Goal: Information Seeking & Learning: Find specific fact

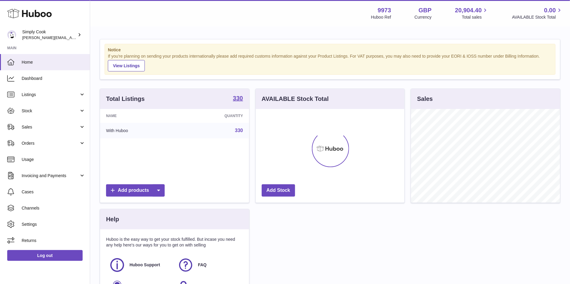
scroll to position [94, 149]
click at [24, 112] on span "Stock" at bounding box center [50, 111] width 57 height 6
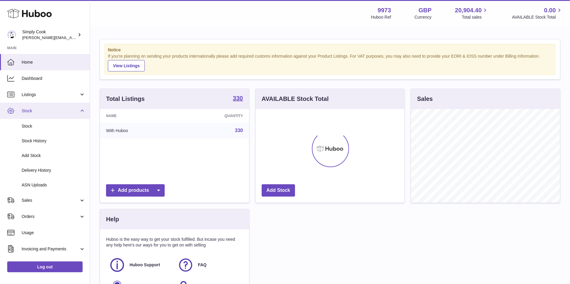
click at [24, 112] on span "Stock" at bounding box center [50, 111] width 57 height 6
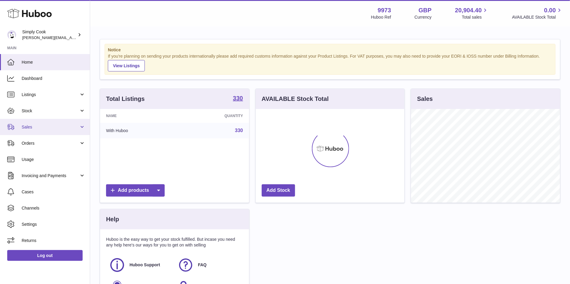
click at [33, 128] on span "Sales" at bounding box center [50, 127] width 57 height 6
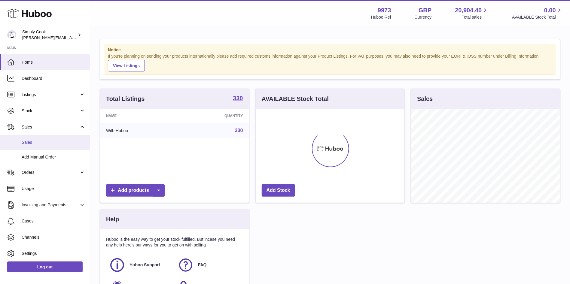
click at [33, 140] on span "Sales" at bounding box center [54, 143] width 64 height 6
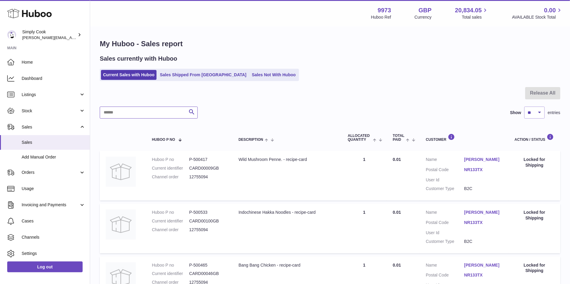
click at [141, 114] on input "text" at bounding box center [149, 113] width 98 height 12
type input "*****"
click at [251, 153] on td "Description Shakshouka - recipe-card" at bounding box center [286, 176] width 109 height 50
copy div "Shakshouka"
